Goal: Information Seeking & Learning: Check status

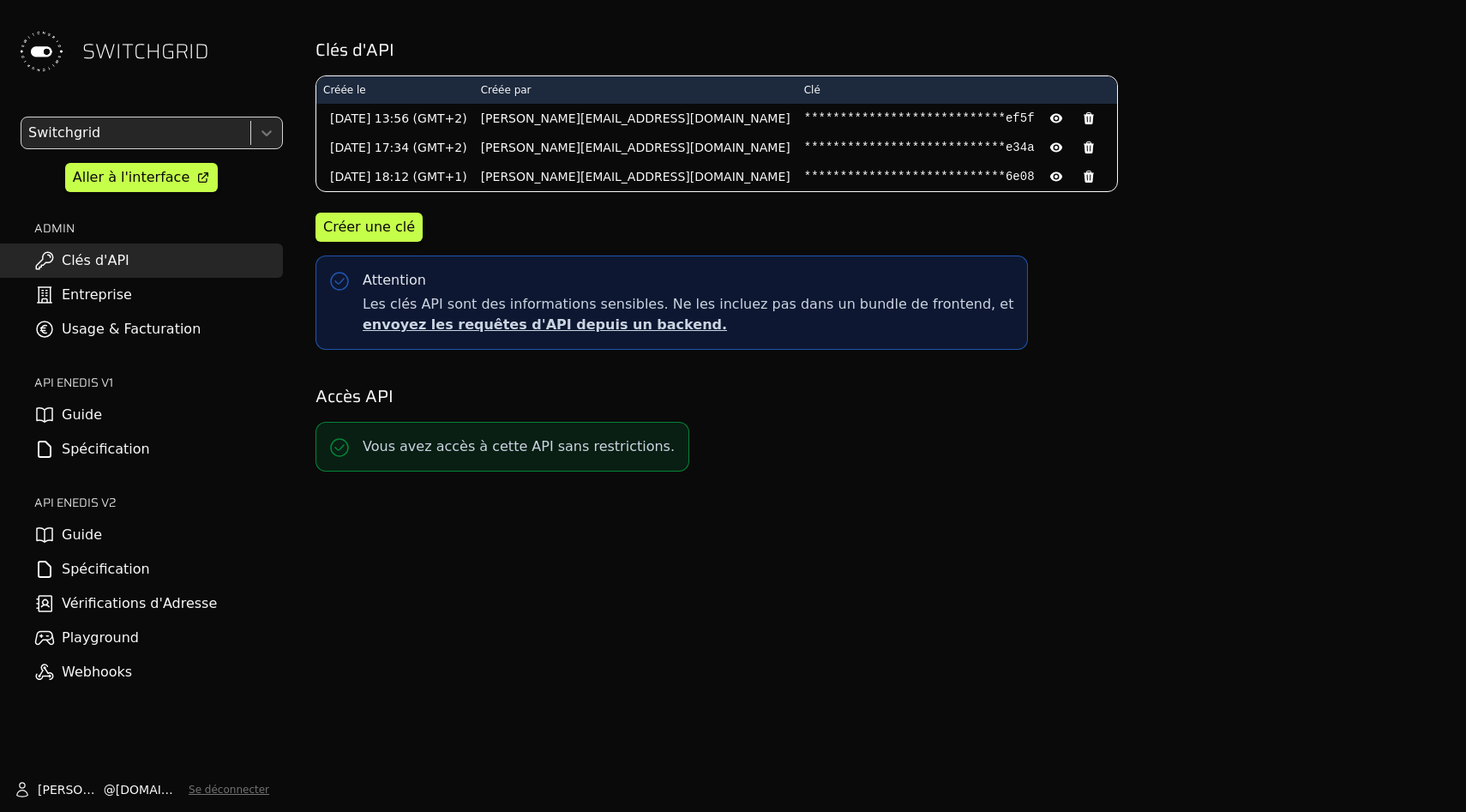
click at [166, 330] on link "Usage & Facturation" at bounding box center [142, 329] width 283 height 34
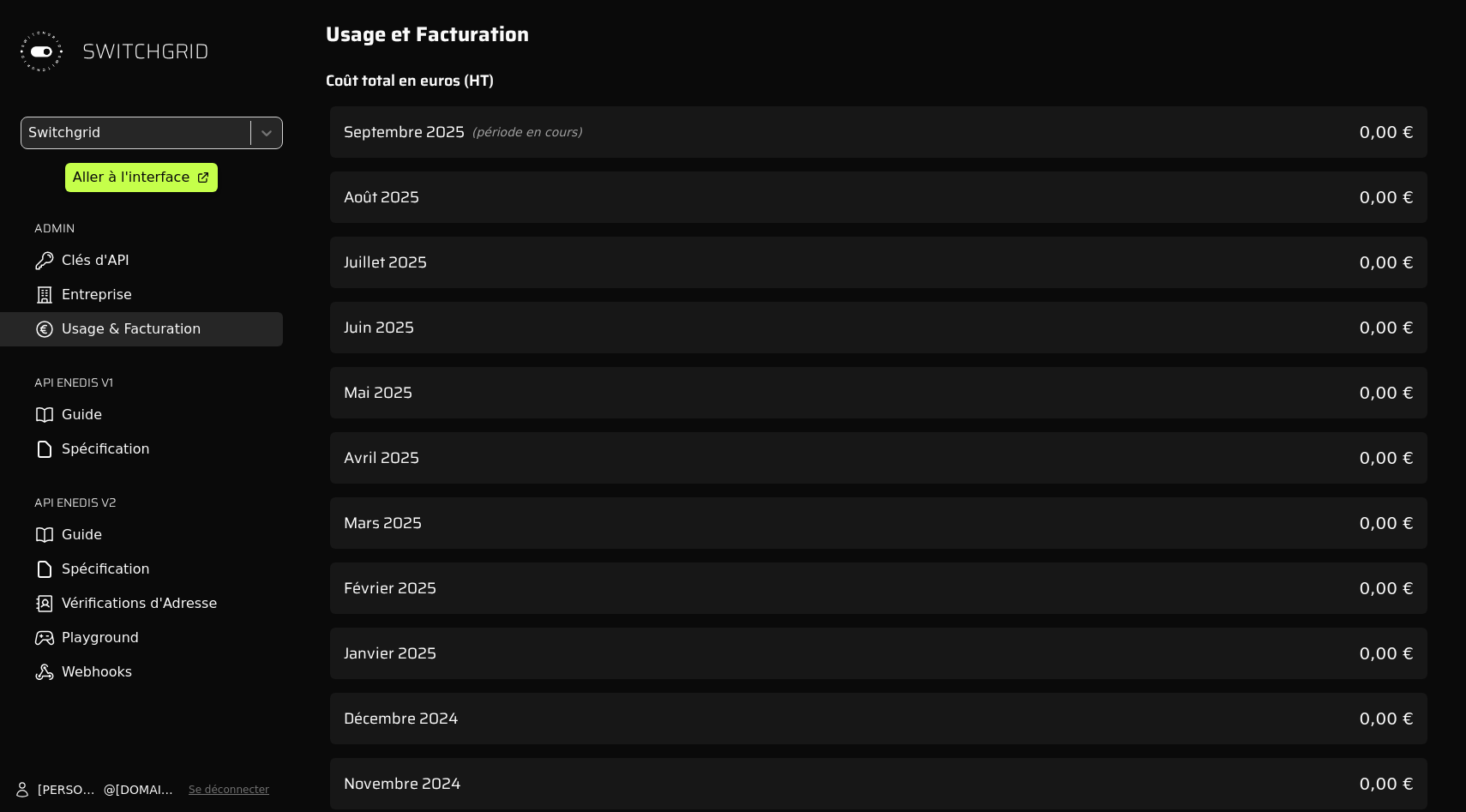
drag, startPoint x: 565, startPoint y: 191, endPoint x: 566, endPoint y: 95, distance: 96.0
click at [566, 191] on div "Août 2025 0,00 €" at bounding box center [878, 197] width 1097 height 52
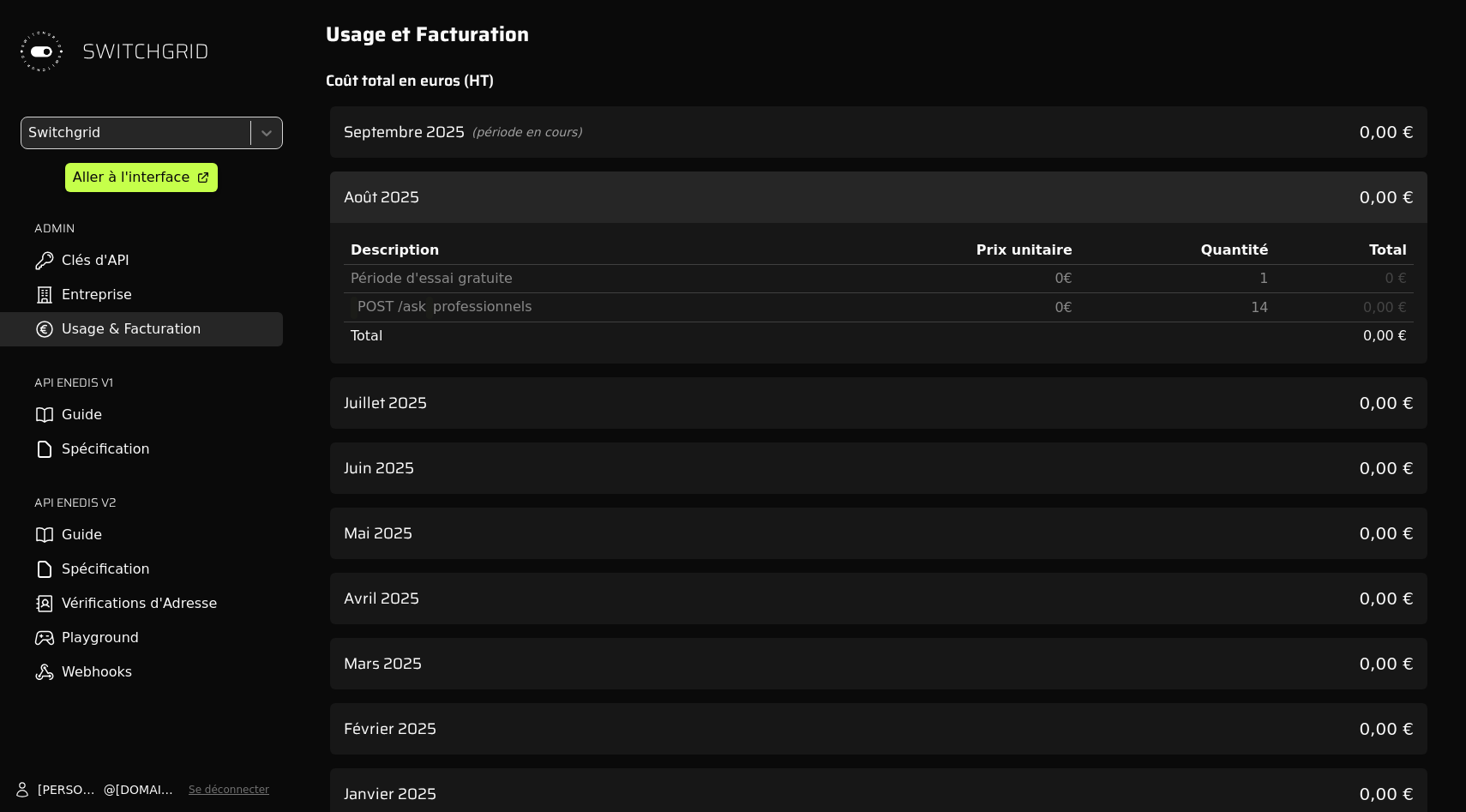
click at [566, 94] on div "Usage et Facturation Coût total en euros (HT) Septembre 2025 (période en cours)…" at bounding box center [878, 778] width 1147 height 1556
click at [571, 138] on span "(période en cours)" at bounding box center [526, 132] width 111 height 17
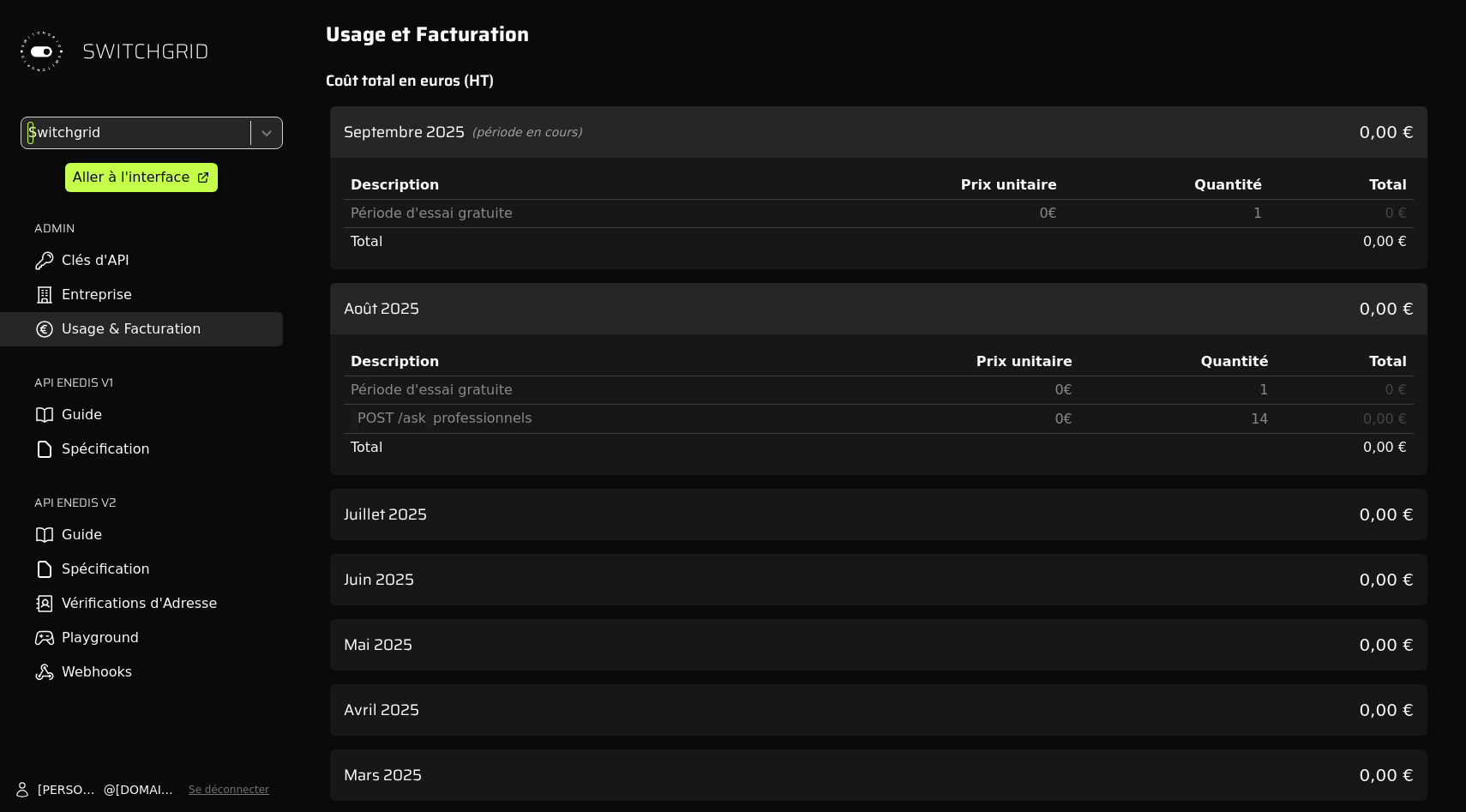
click at [85, 124] on div at bounding box center [134, 133] width 219 height 24
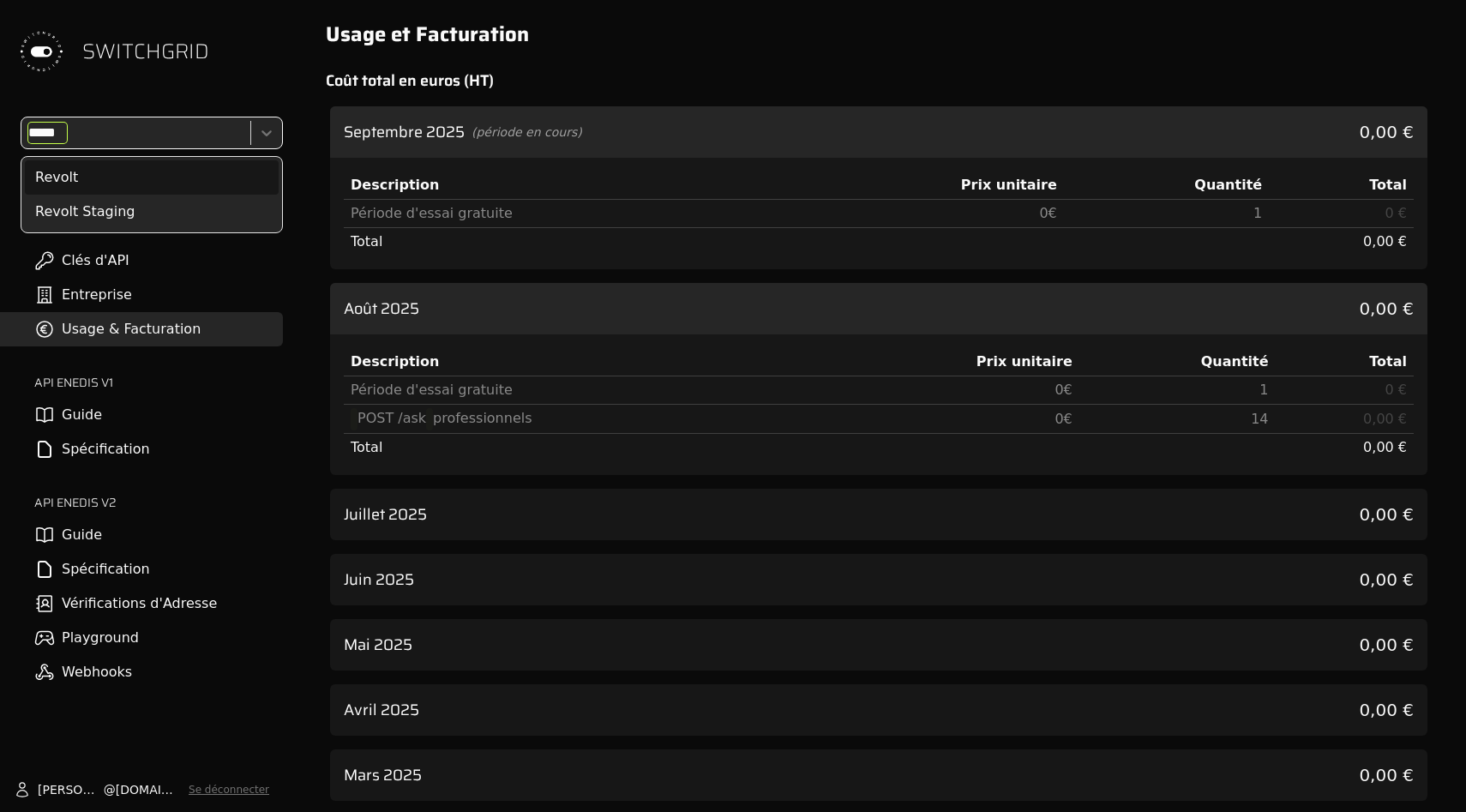
type input "******"
